Goal: Browse casually: Explore the website without a specific task or goal

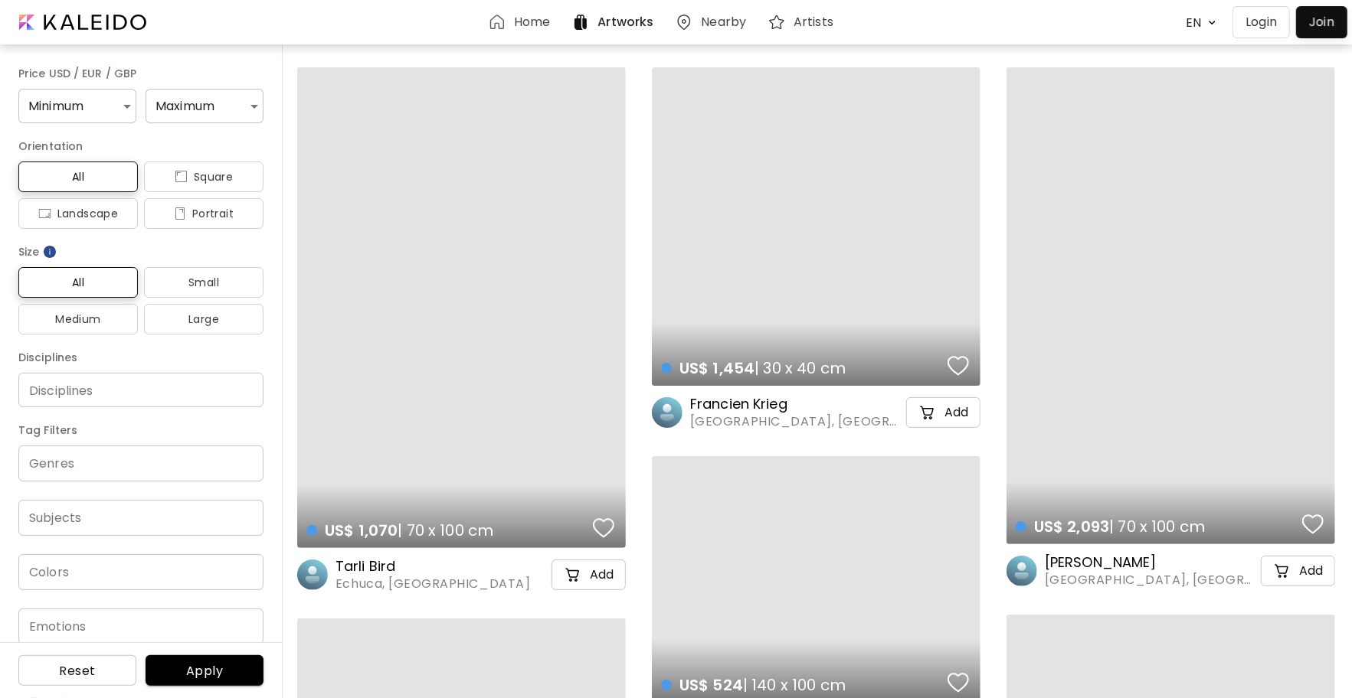
click at [1322, 31] on div at bounding box center [1322, 22] width 44 height 25
click at [1277, 28] on p "Login" at bounding box center [1260, 22] width 31 height 18
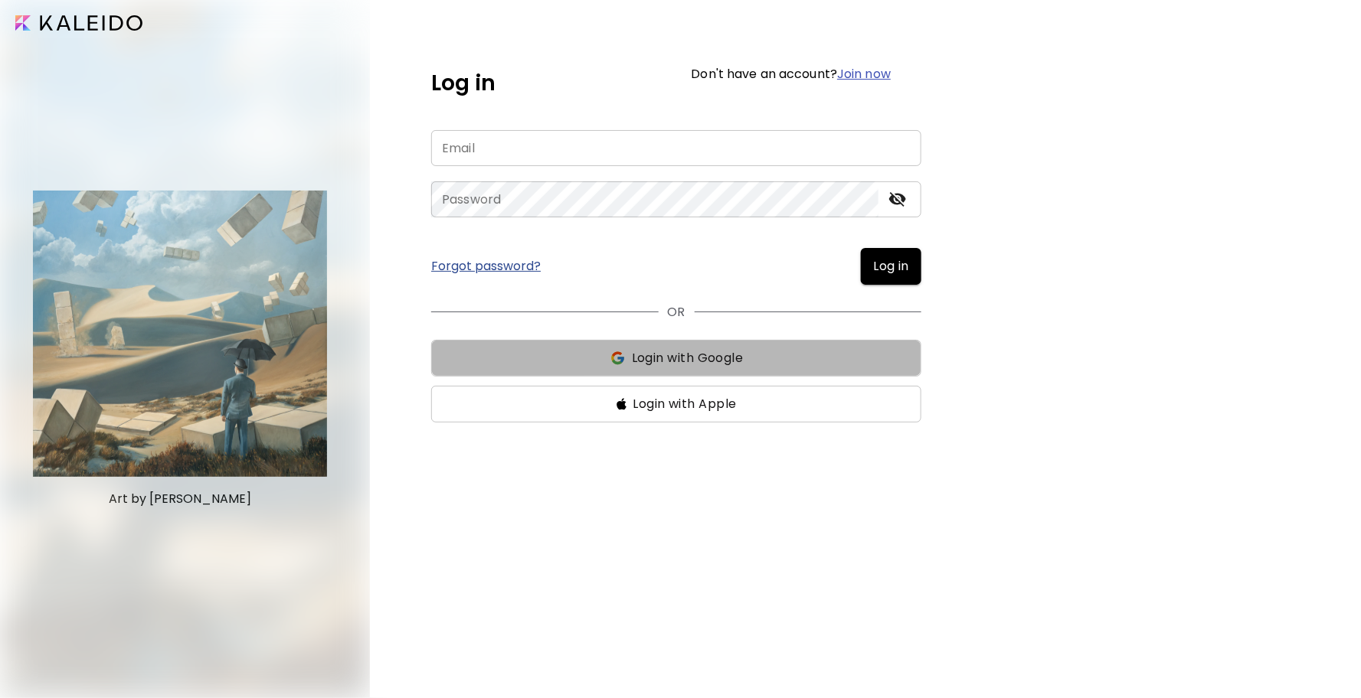
click at [650, 365] on span "Login with Google" at bounding box center [688, 358] width 112 height 18
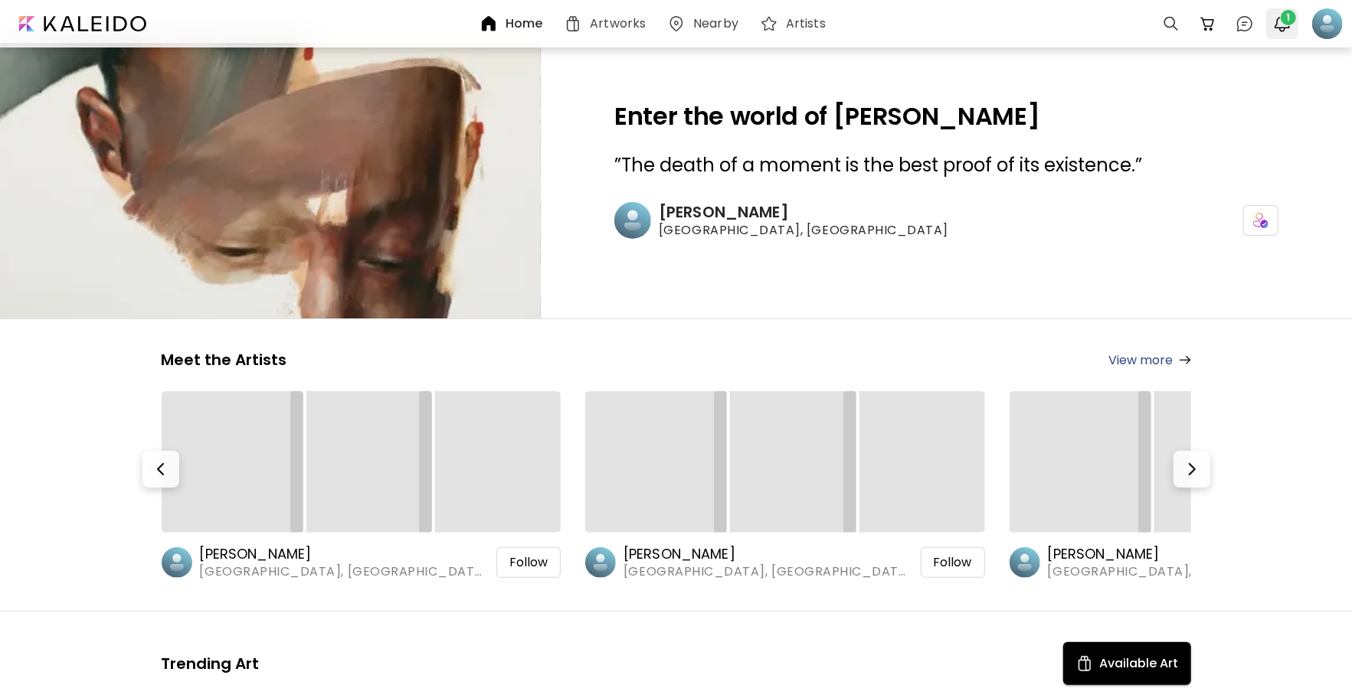
click at [1285, 25] on span "1" at bounding box center [1287, 17] width 15 height 15
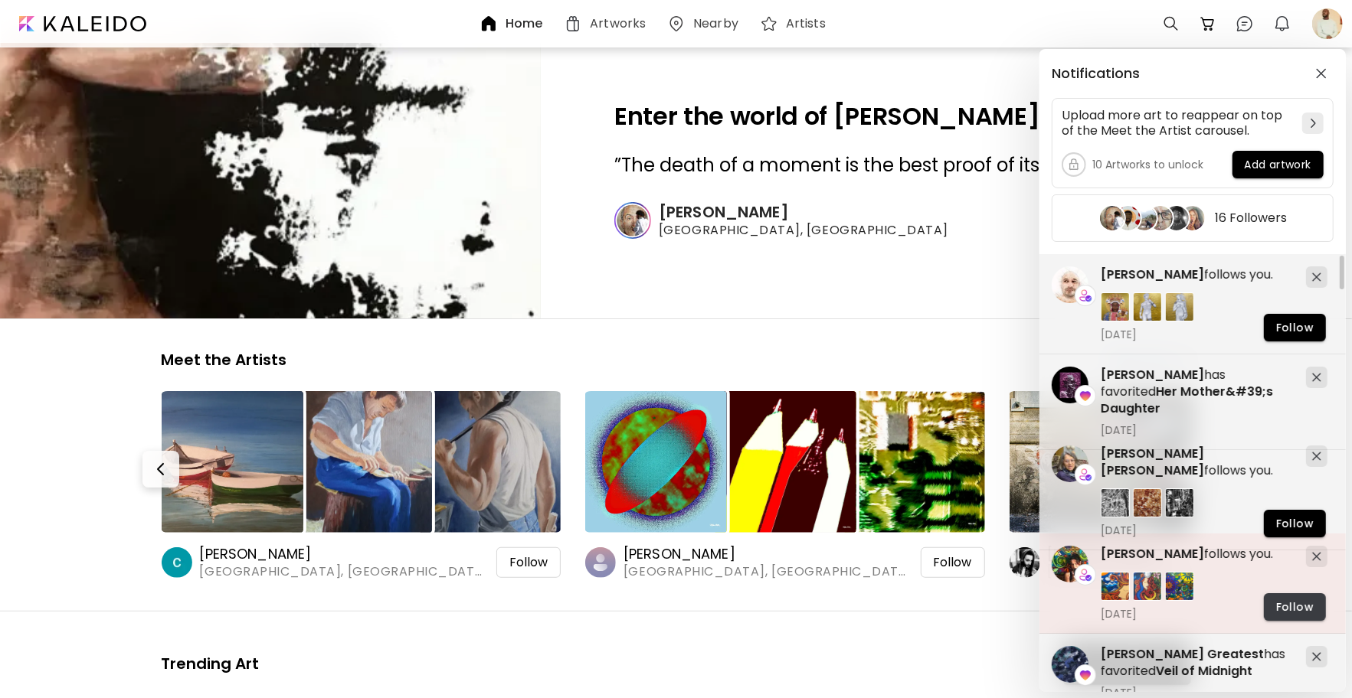
click at [1295, 612] on span "Follow" at bounding box center [1295, 608] width 38 height 16
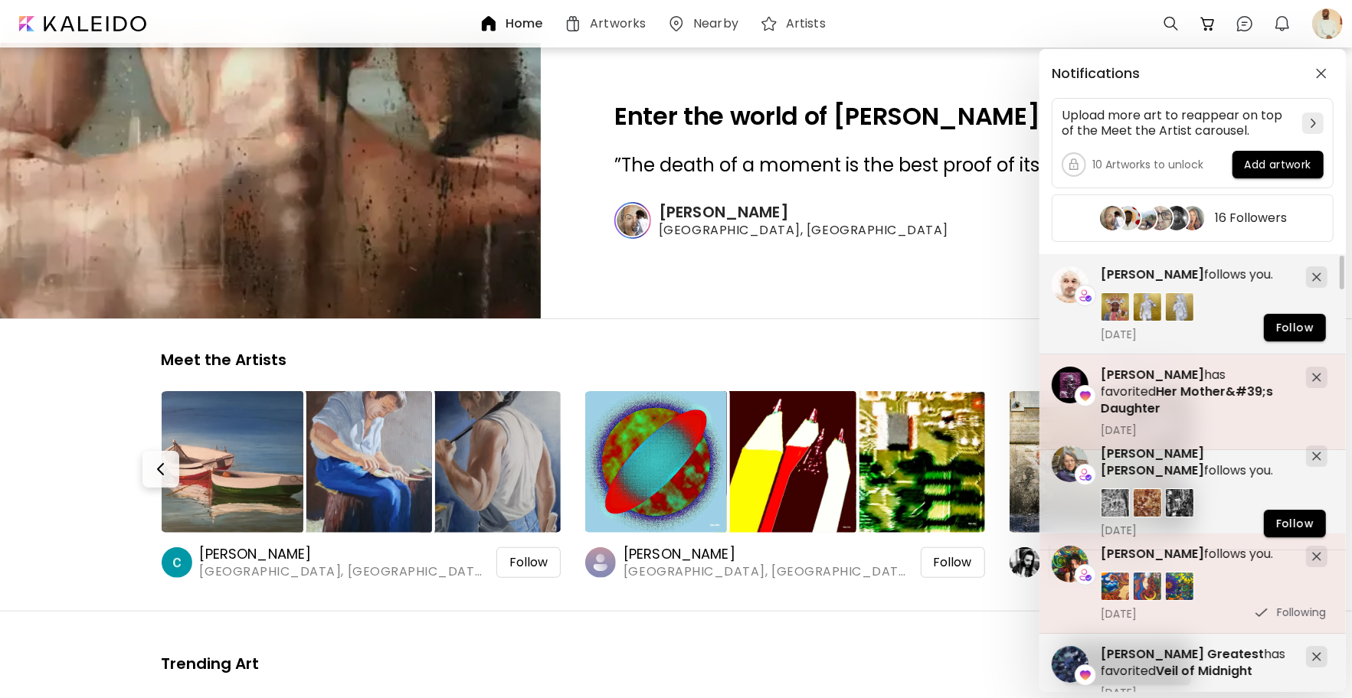
click at [1130, 374] on span "[PERSON_NAME]" at bounding box center [1152, 375] width 103 height 18
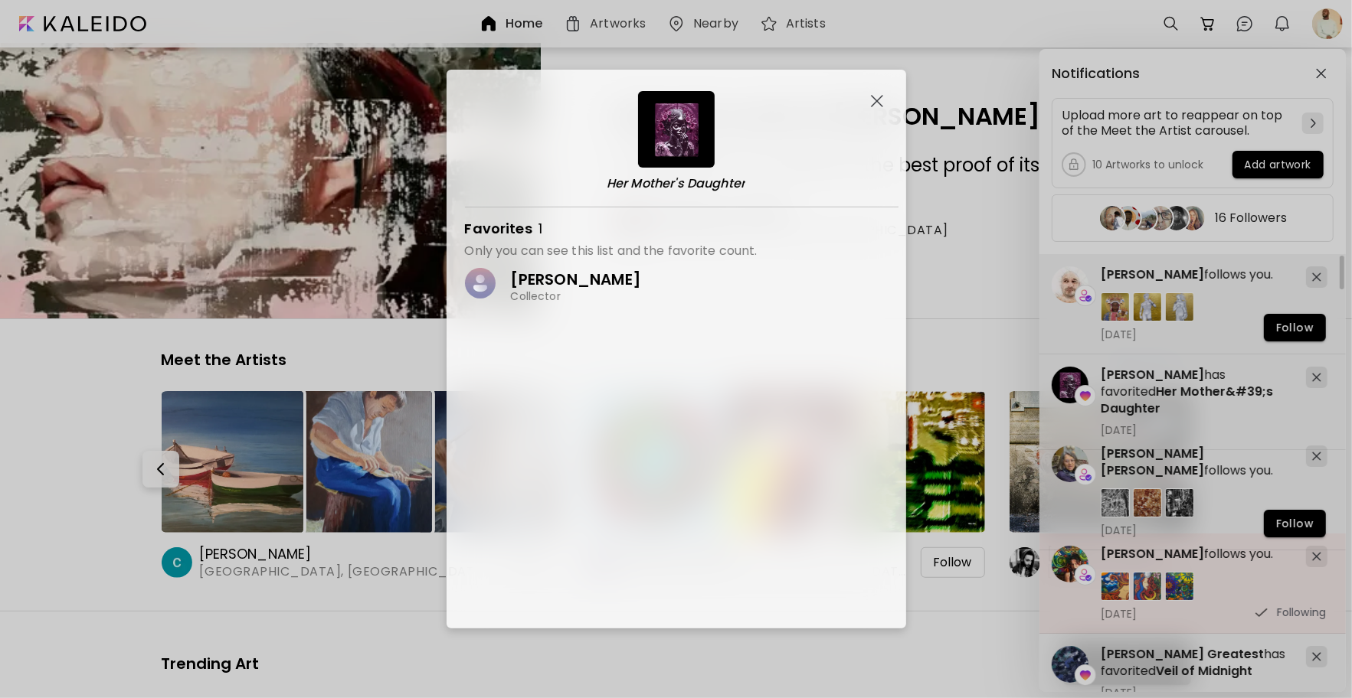
click at [493, 286] on image at bounding box center [480, 283] width 31 height 31
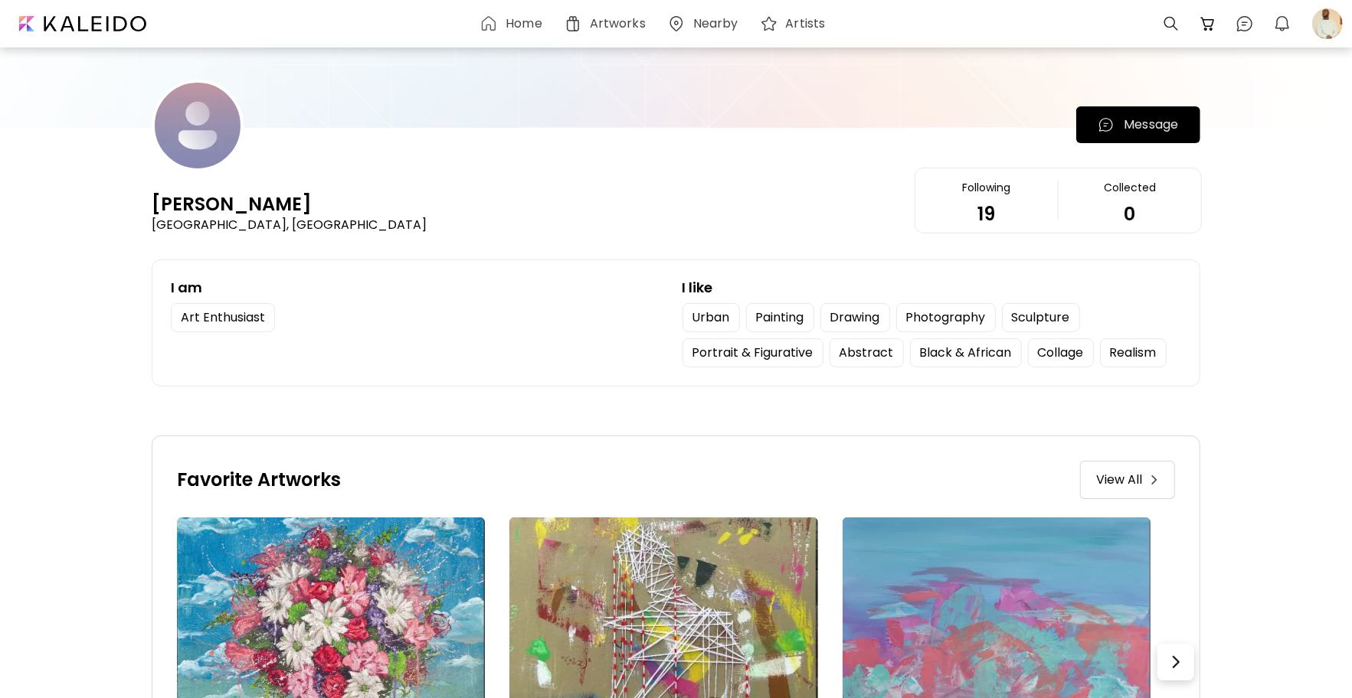
click at [1137, 479] on span "View All" at bounding box center [1119, 480] width 46 height 18
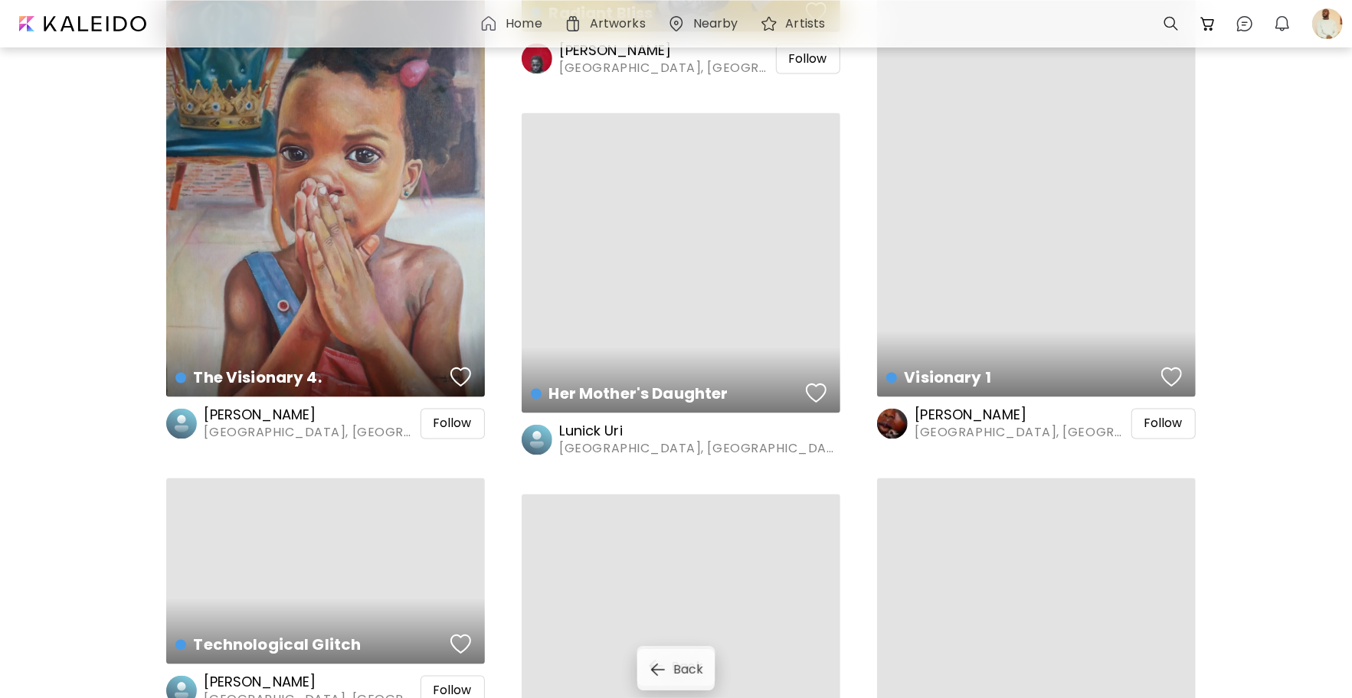
scroll to position [1828, 0]
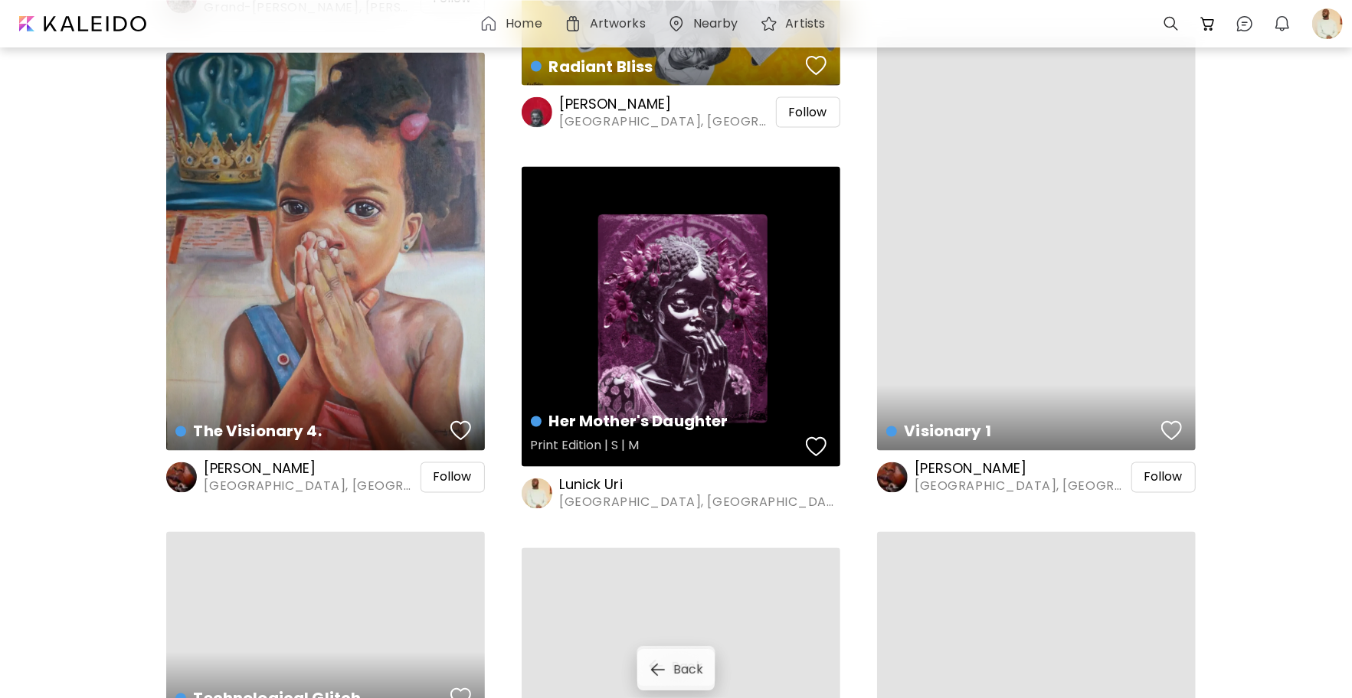
click at [639, 304] on div "Her Mother's Daughter Print Edition | S | M" at bounding box center [681, 317] width 319 height 300
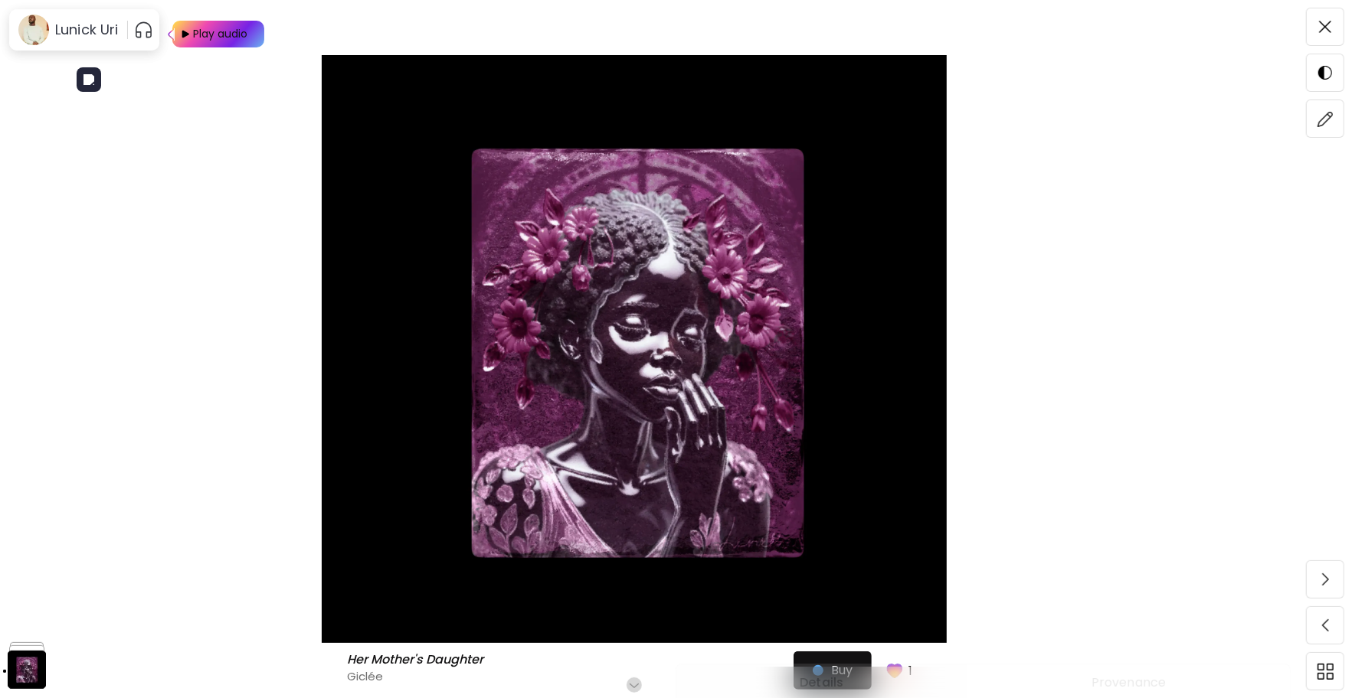
scroll to position [158, 0]
click at [184, 34] on img at bounding box center [181, 34] width 19 height 27
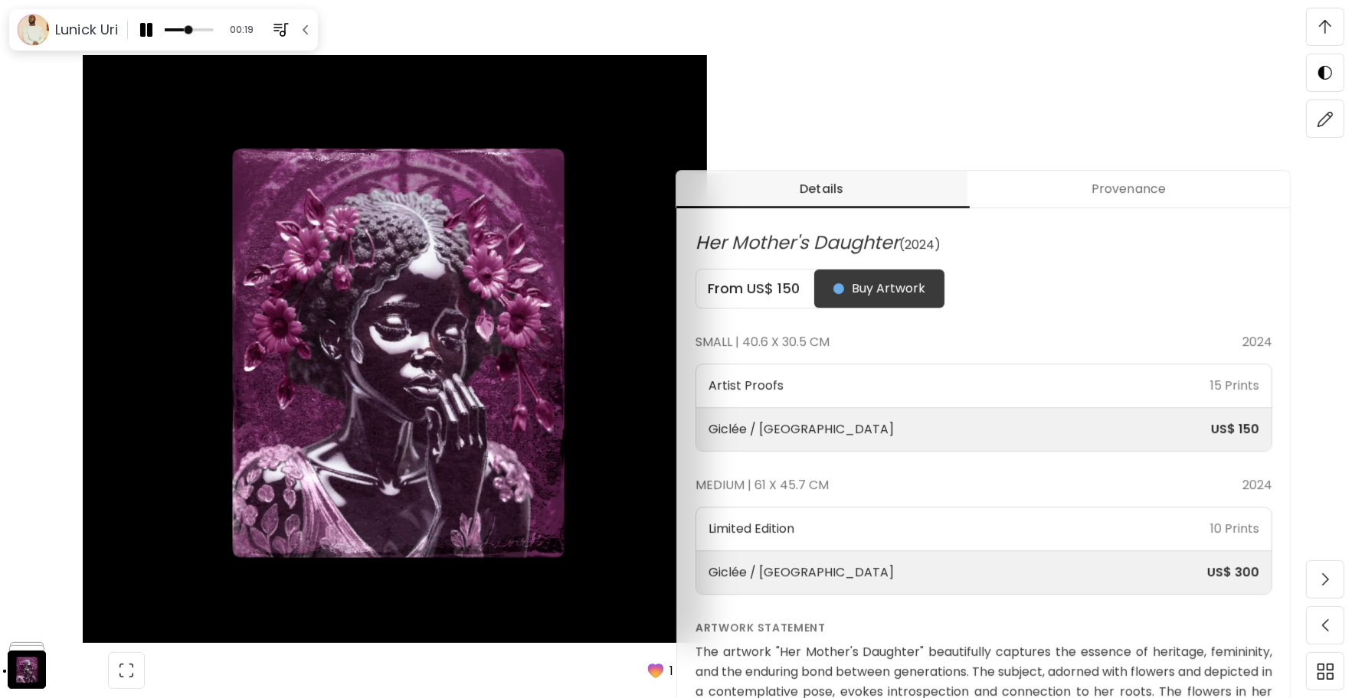
scroll to position [0, 0]
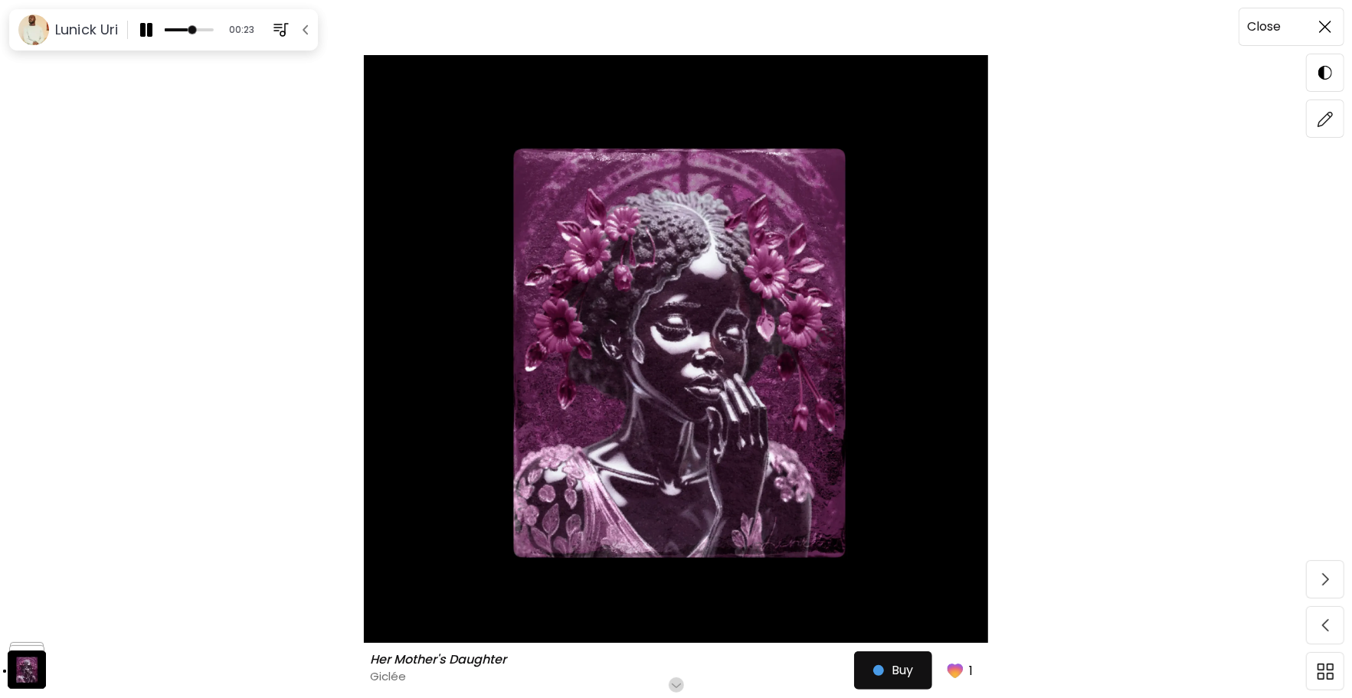
click at [1320, 35] on span at bounding box center [1325, 27] width 32 height 32
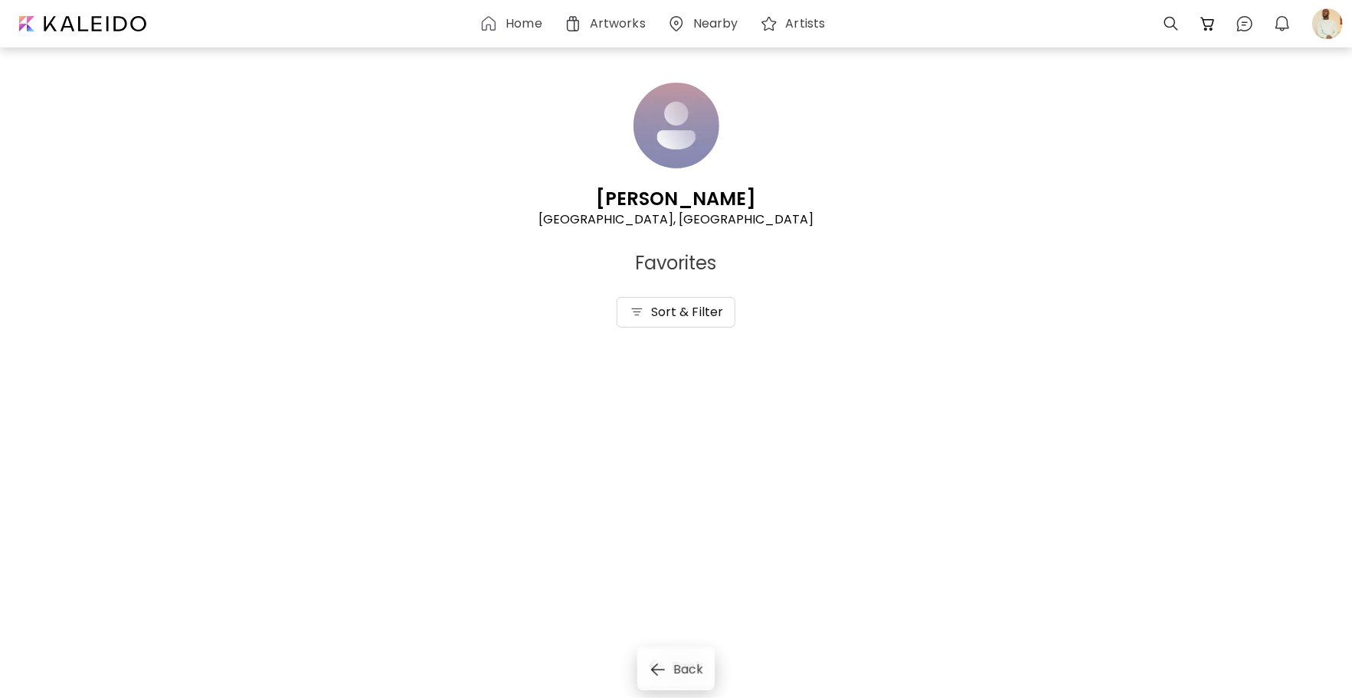
scroll to position [1828, 0]
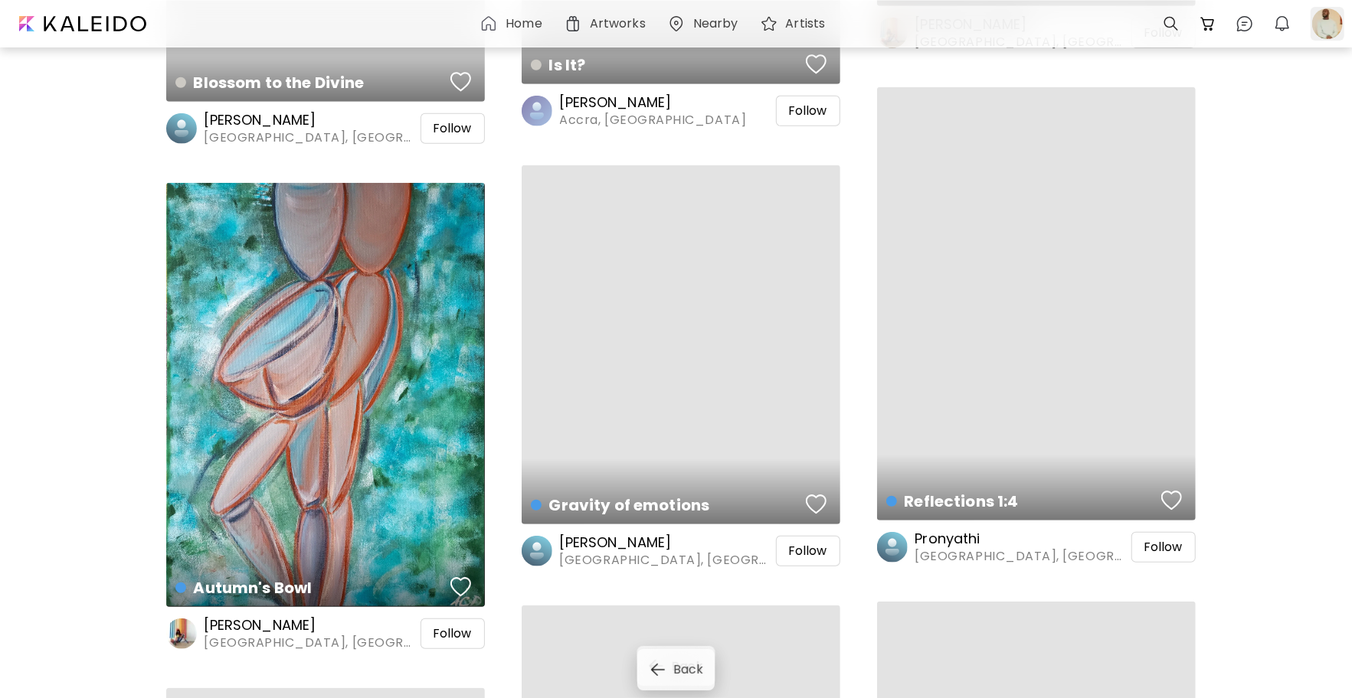
click at [1320, 22] on div at bounding box center [1327, 24] width 34 height 34
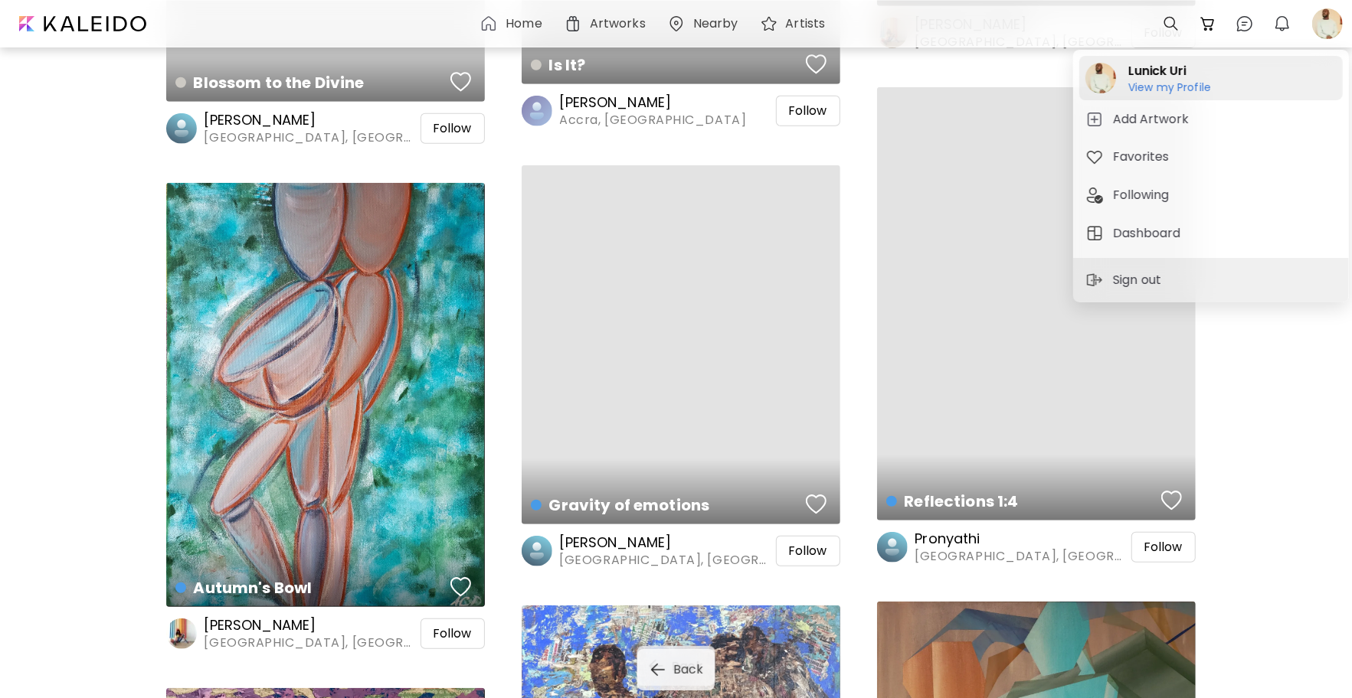
click at [1198, 86] on h6 "View my Profile" at bounding box center [1169, 87] width 83 height 14
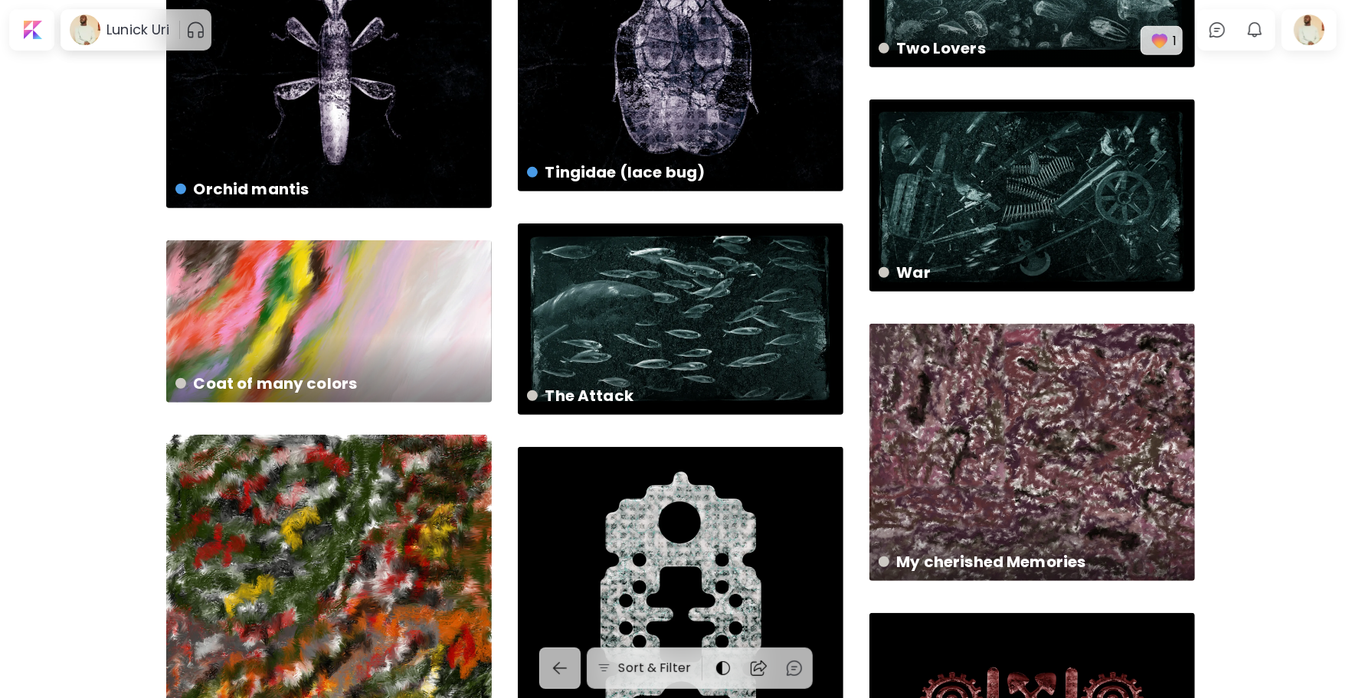
scroll to position [568, 0]
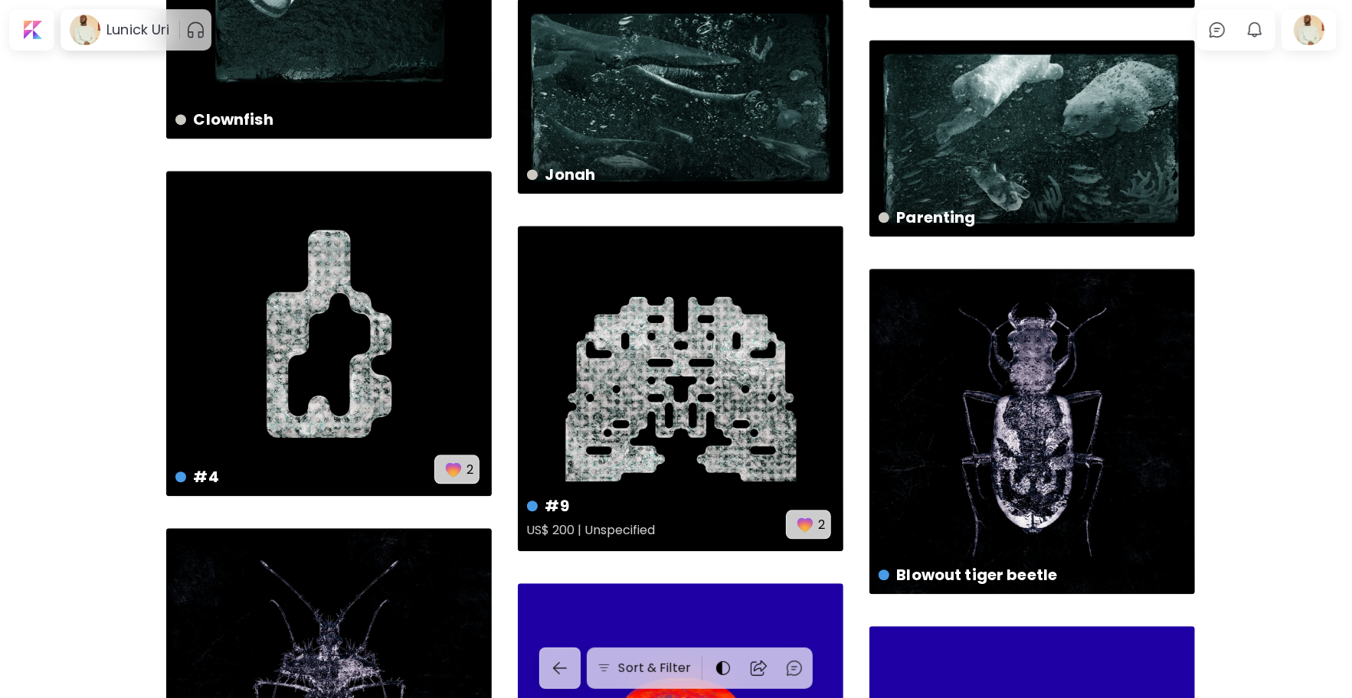
click at [808, 522] on img "button" at bounding box center [804, 524] width 21 height 21
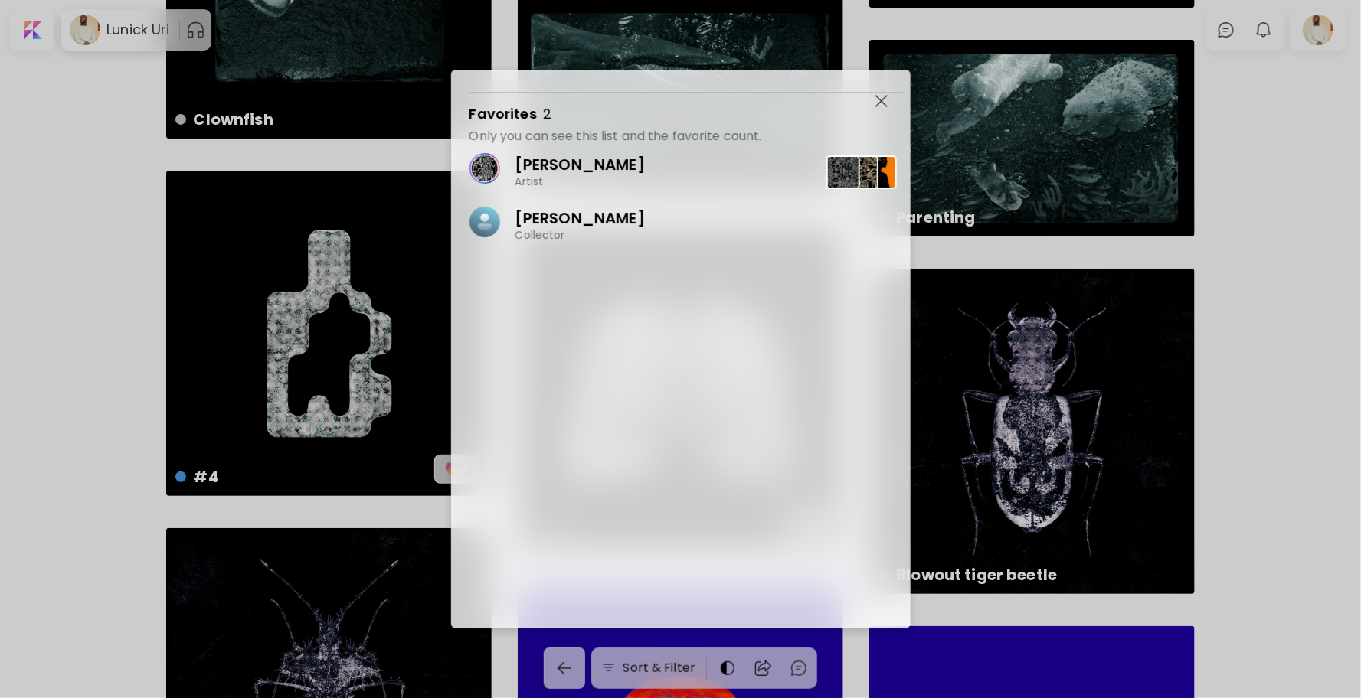
drag, startPoint x: 806, startPoint y: 494, endPoint x: 587, endPoint y: 83, distance: 465.3
click at [587, 83] on div "Favorites 2 Only you can see this list and the favorite count. [PERSON_NAME] Ar…" at bounding box center [681, 349] width 460 height 559
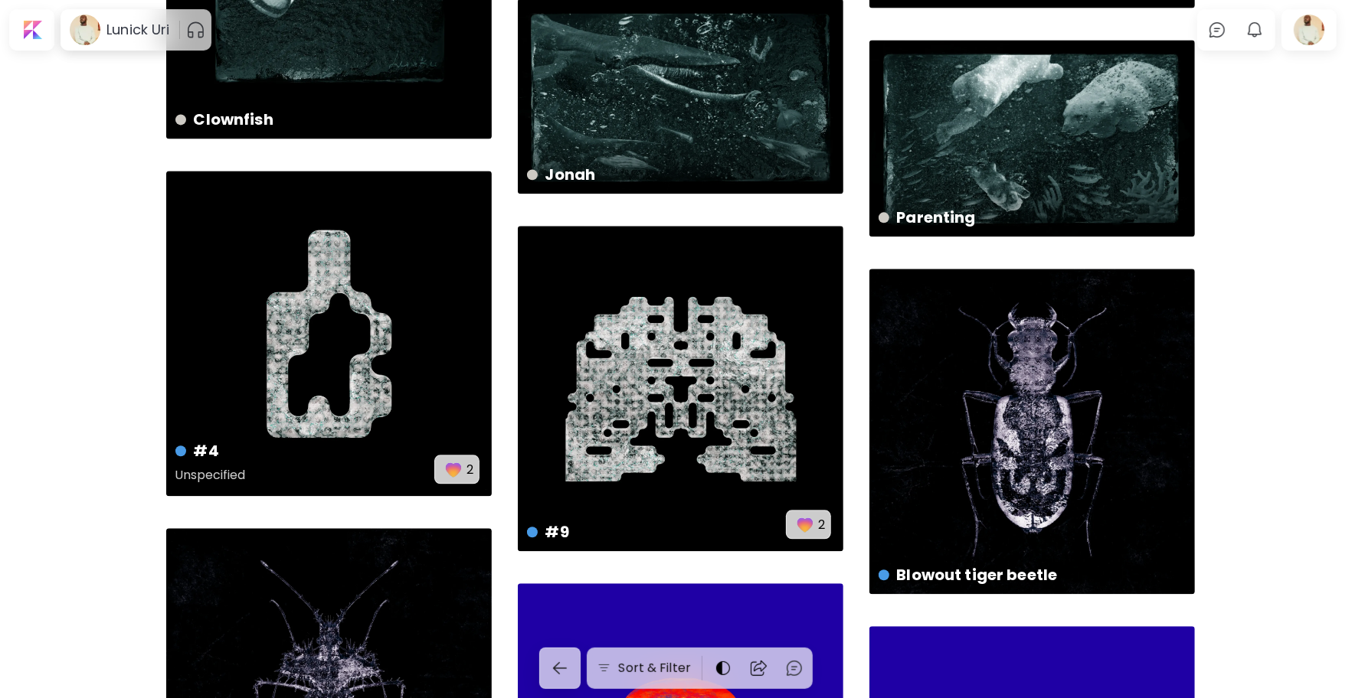
click at [448, 466] on img "button" at bounding box center [453, 469] width 21 height 21
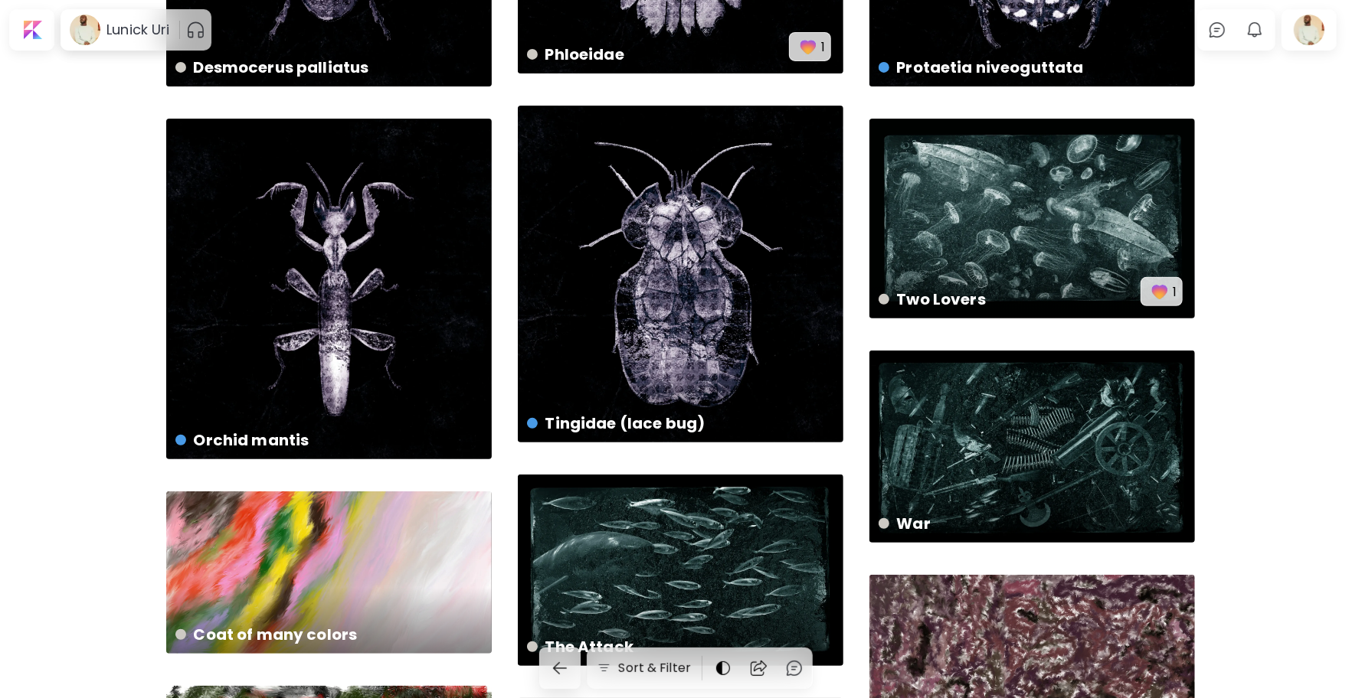
scroll to position [424, 0]
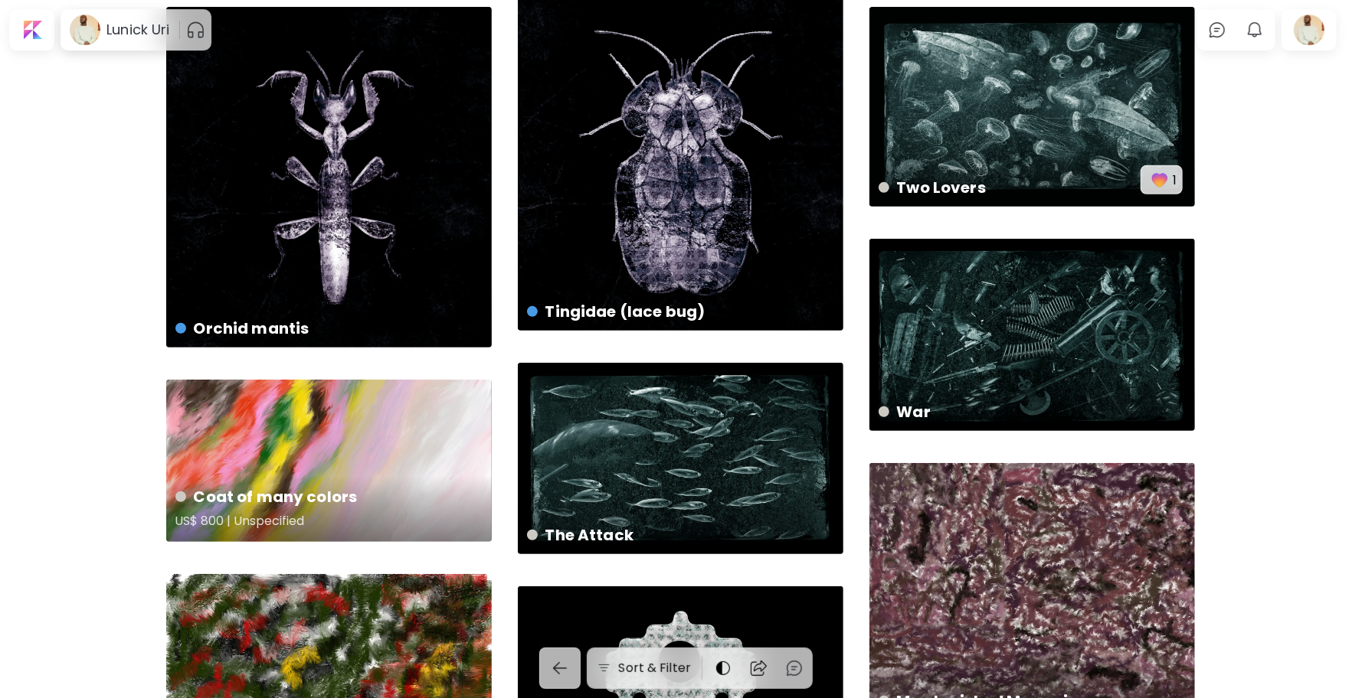
click at [402, 438] on div "Coat of many colors US$ 800 | Unspecified" at bounding box center [328, 461] width 325 height 162
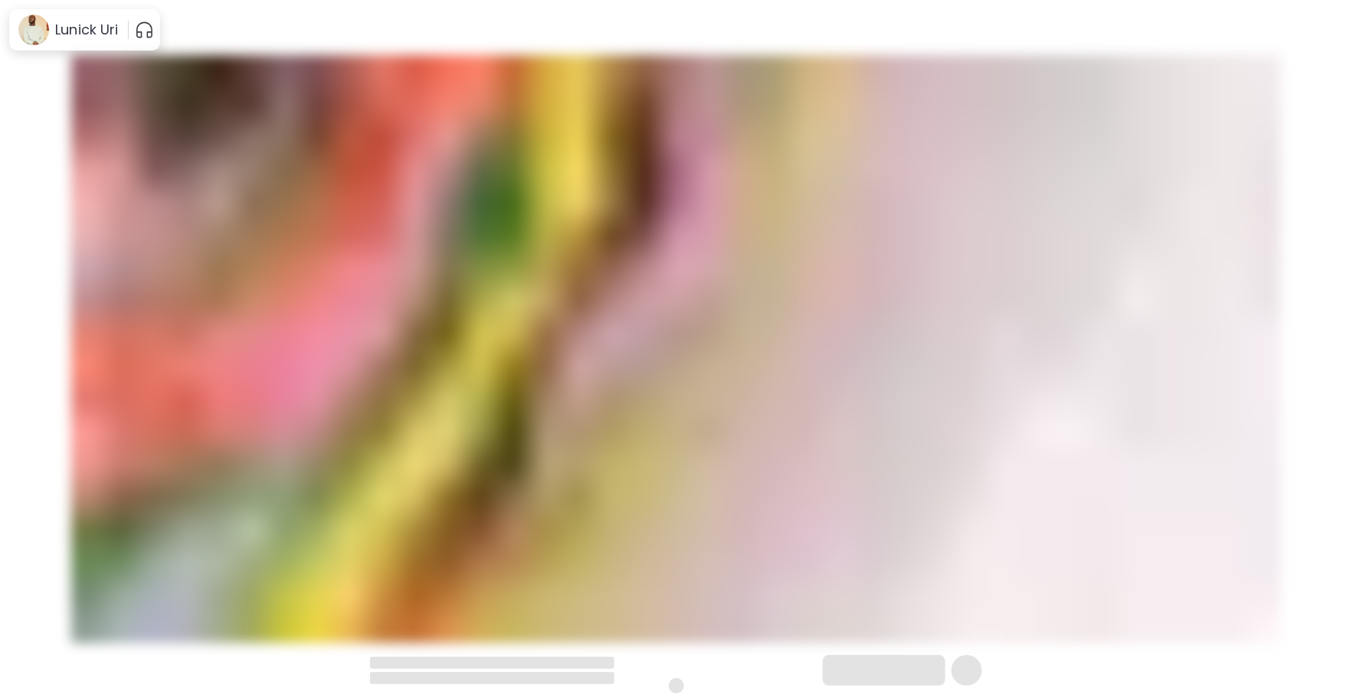
click at [402, 438] on img at bounding box center [675, 349] width 1223 height 588
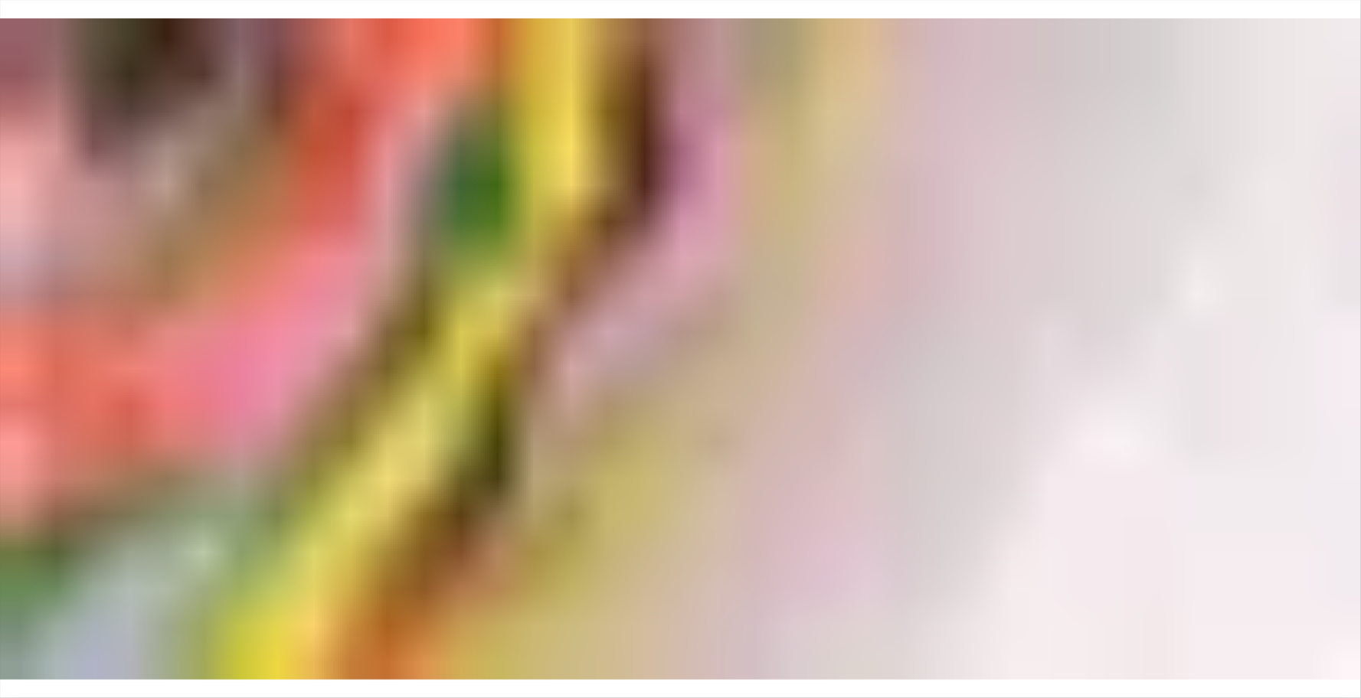
click at [306, 175] on img at bounding box center [680, 349] width 1361 height 662
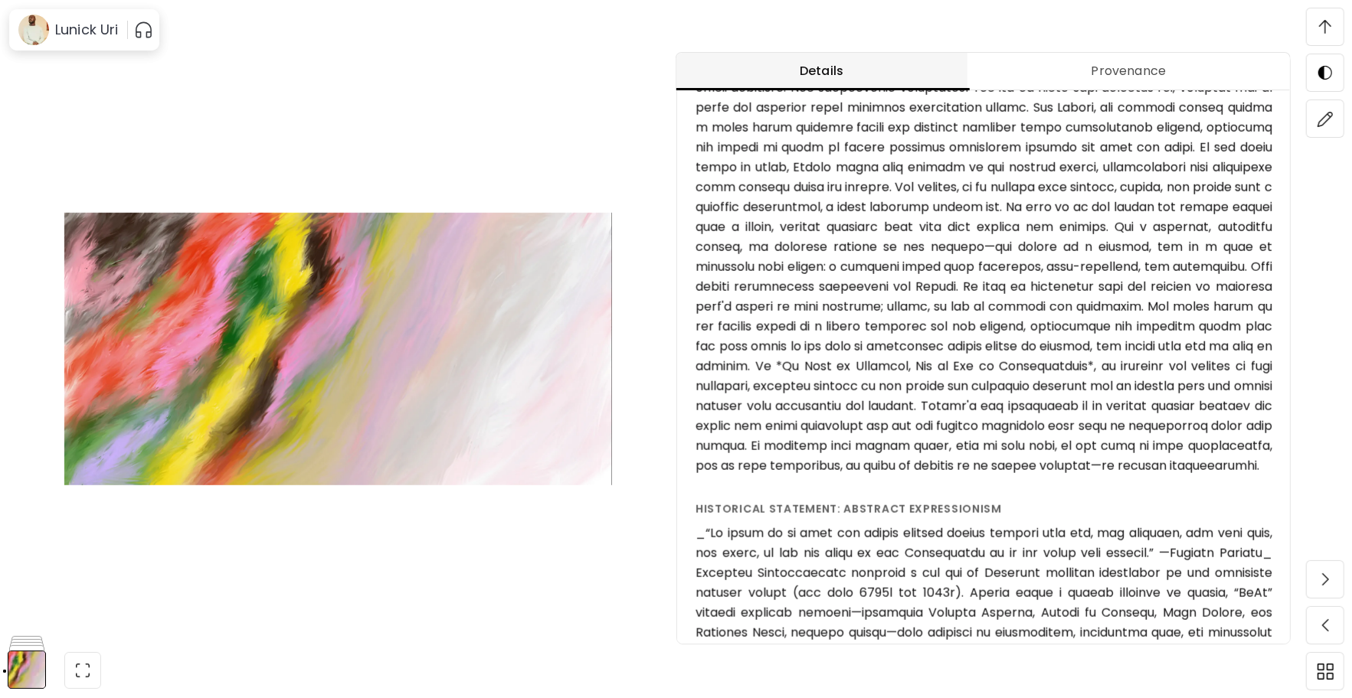
scroll to position [812, 0]
